Goal: Task Accomplishment & Management: Manage account settings

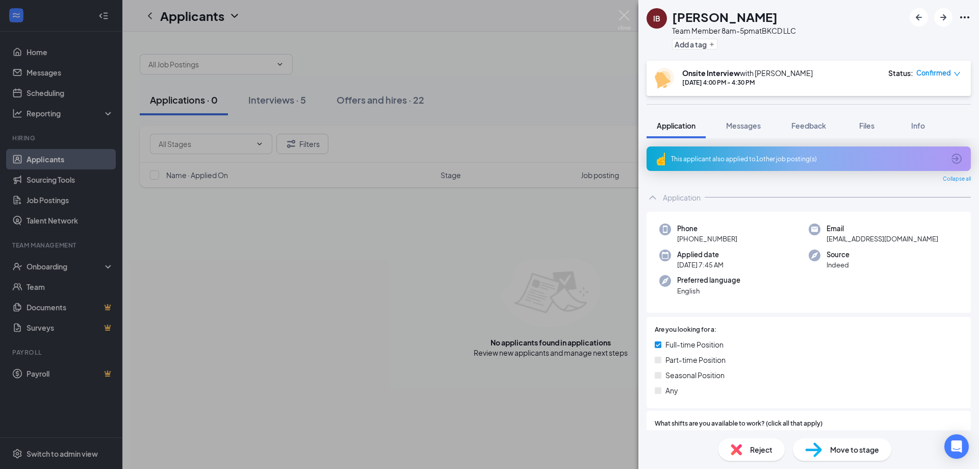
click at [290, 99] on div "IB [PERSON_NAME] Team Member 8am-5pm at BKCD LLC Add a tag Onsite Interview wit…" at bounding box center [489, 234] width 979 height 469
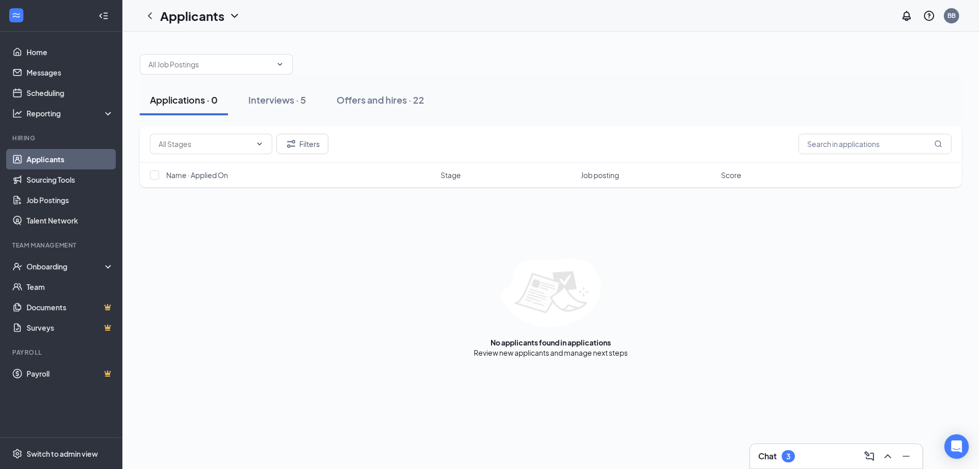
click at [290, 99] on div "Interviews · 5" at bounding box center [277, 99] width 58 height 13
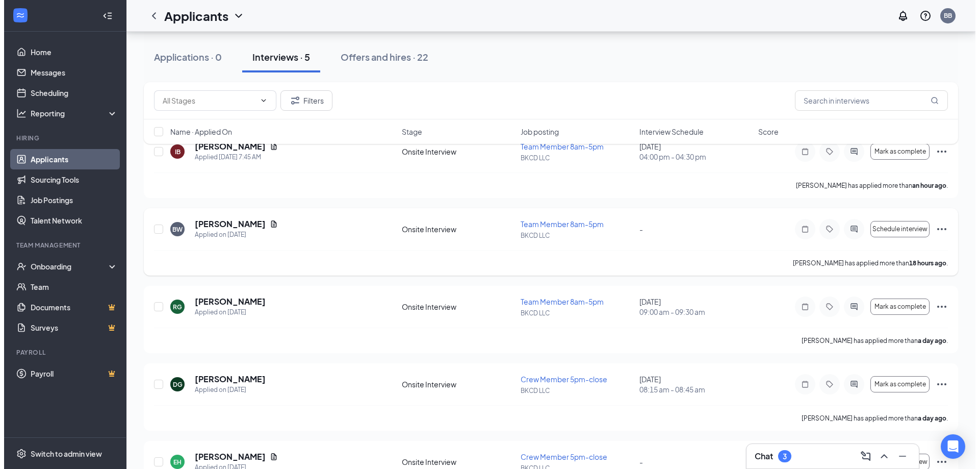
scroll to position [102, 0]
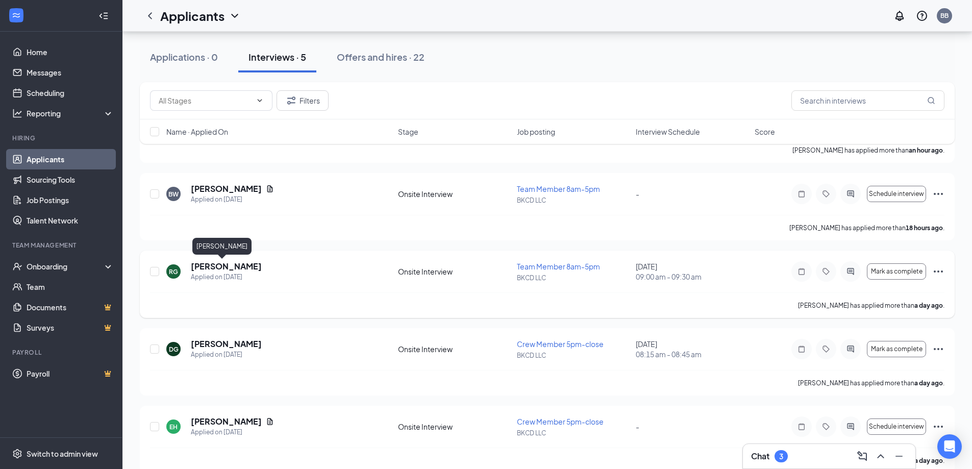
click at [219, 268] on h5 "[PERSON_NAME]" at bounding box center [226, 266] width 71 height 11
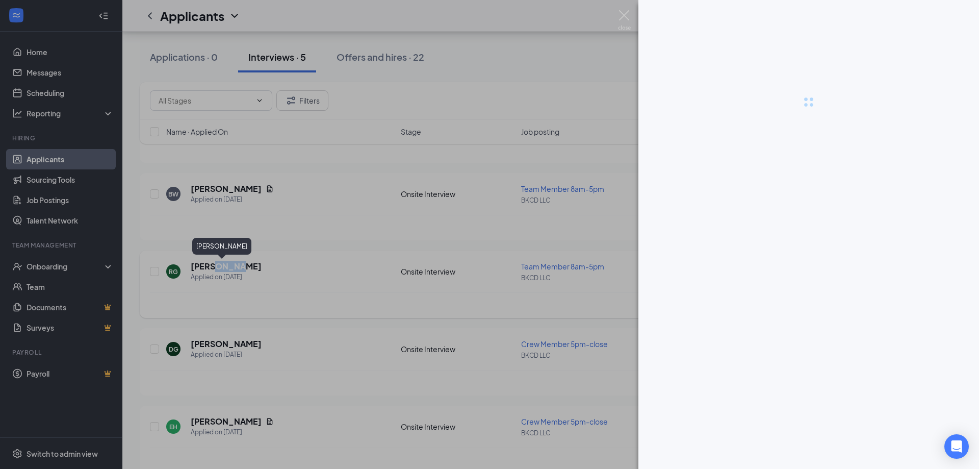
click at [219, 268] on body "Home Messages Scheduling Reporting Hiring Applicants Sourcing Tools Job Posting…" at bounding box center [489, 132] width 979 height 469
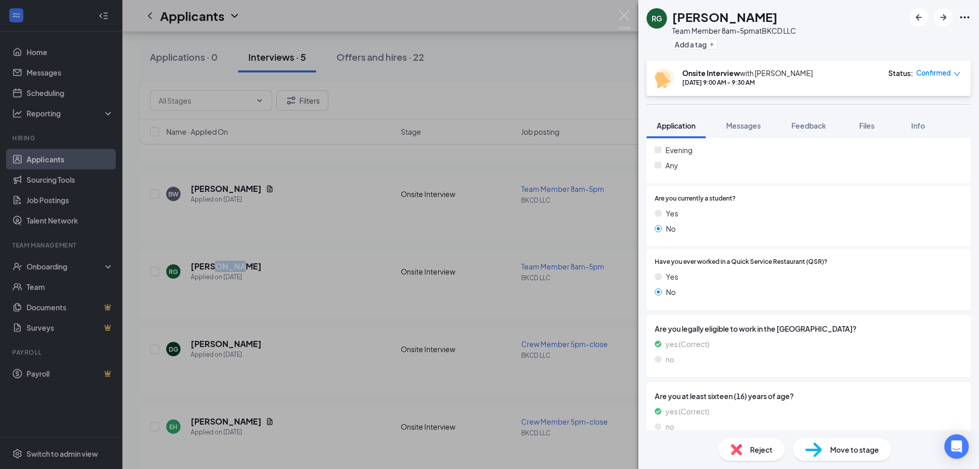
scroll to position [307, 0]
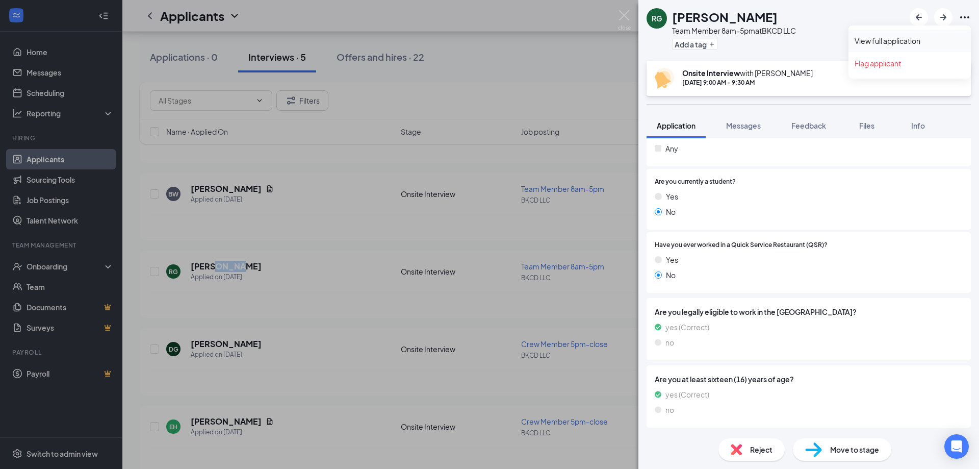
click at [903, 43] on link "View full application" at bounding box center [910, 41] width 110 height 10
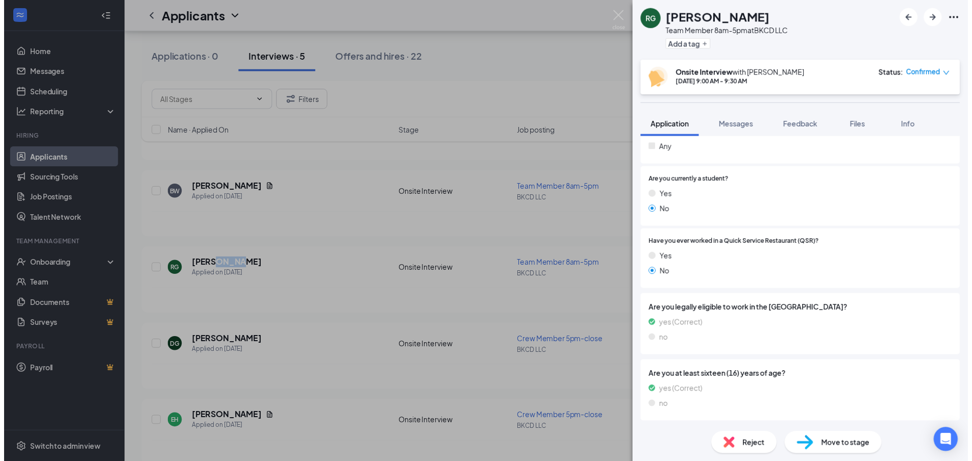
scroll to position [303, 0]
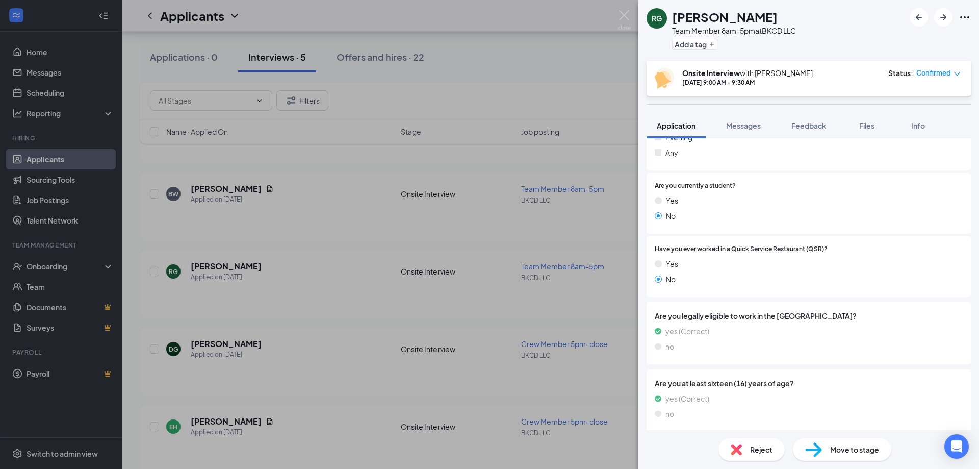
click at [543, 50] on div "[PERSON_NAME] Team Member 8am-5pm at BKCD LLC Add a tag Onsite Interview with […" at bounding box center [489, 234] width 979 height 469
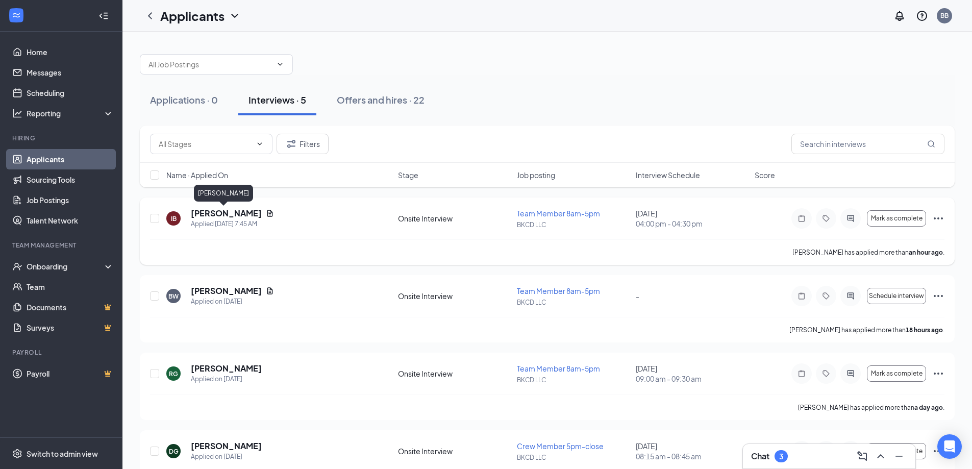
click at [213, 214] on h5 "[PERSON_NAME]" at bounding box center [226, 213] width 71 height 11
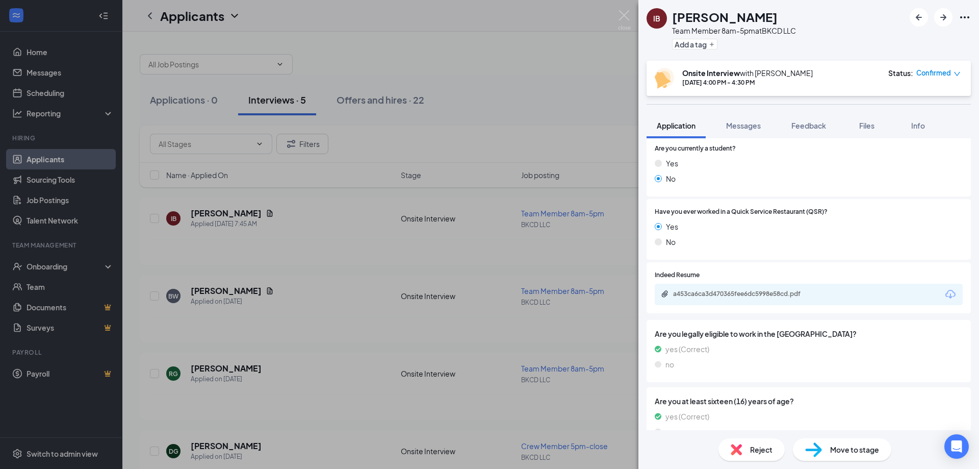
scroll to position [391, 0]
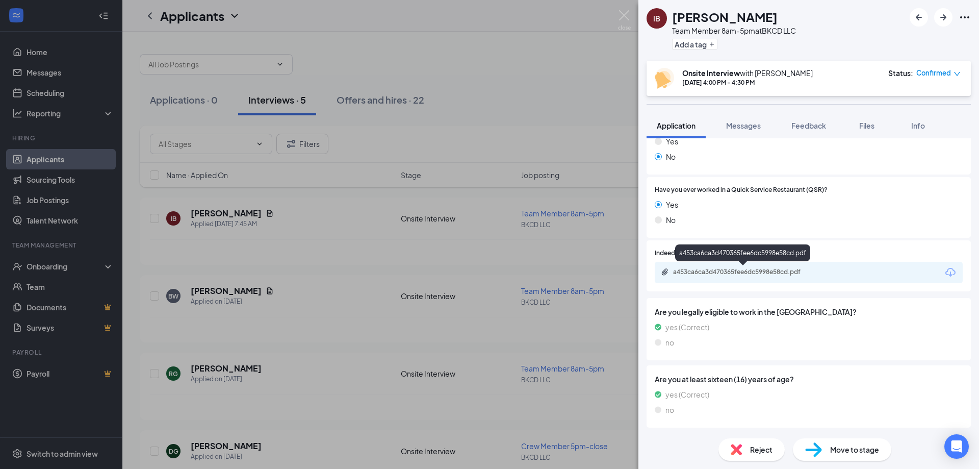
click at [781, 272] on div "a453ca6ca3d470365fee6dc5998e58cd.pdf" at bounding box center [744, 272] width 143 height 8
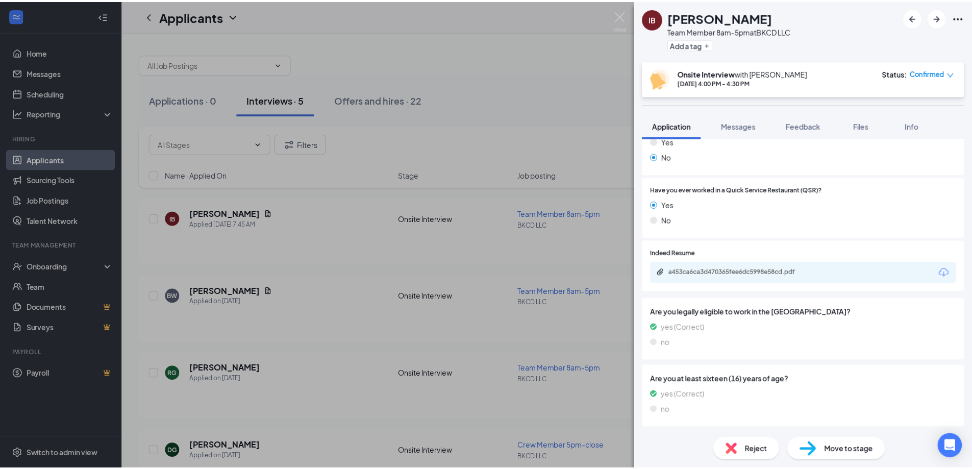
scroll to position [387, 0]
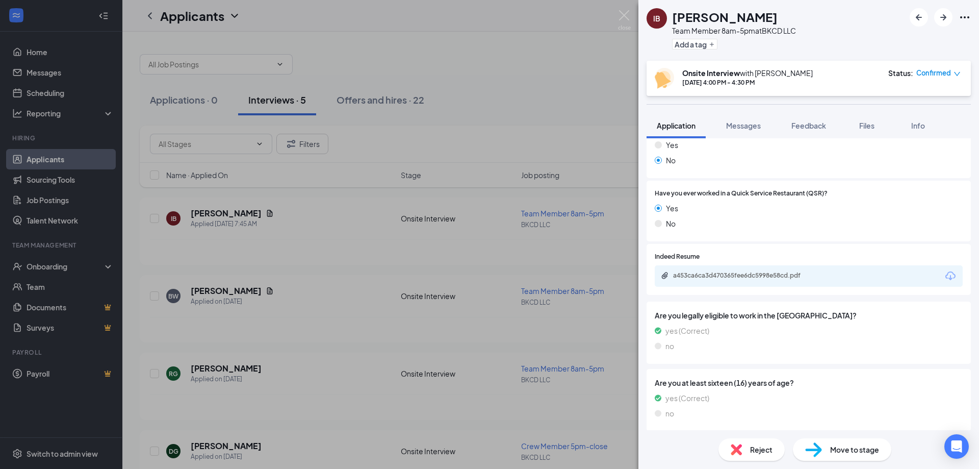
click at [411, 54] on div "IB [PERSON_NAME] Team Member 8am-5pm at BKCD LLC Add a tag Onsite Interview wit…" at bounding box center [489, 234] width 979 height 469
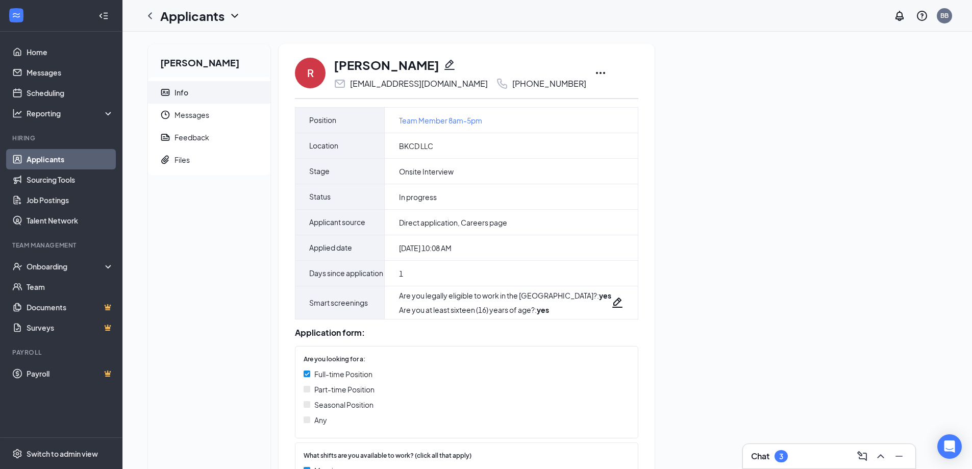
click at [602, 73] on icon "Ellipses" at bounding box center [600, 73] width 9 height 2
